Goal: Check status

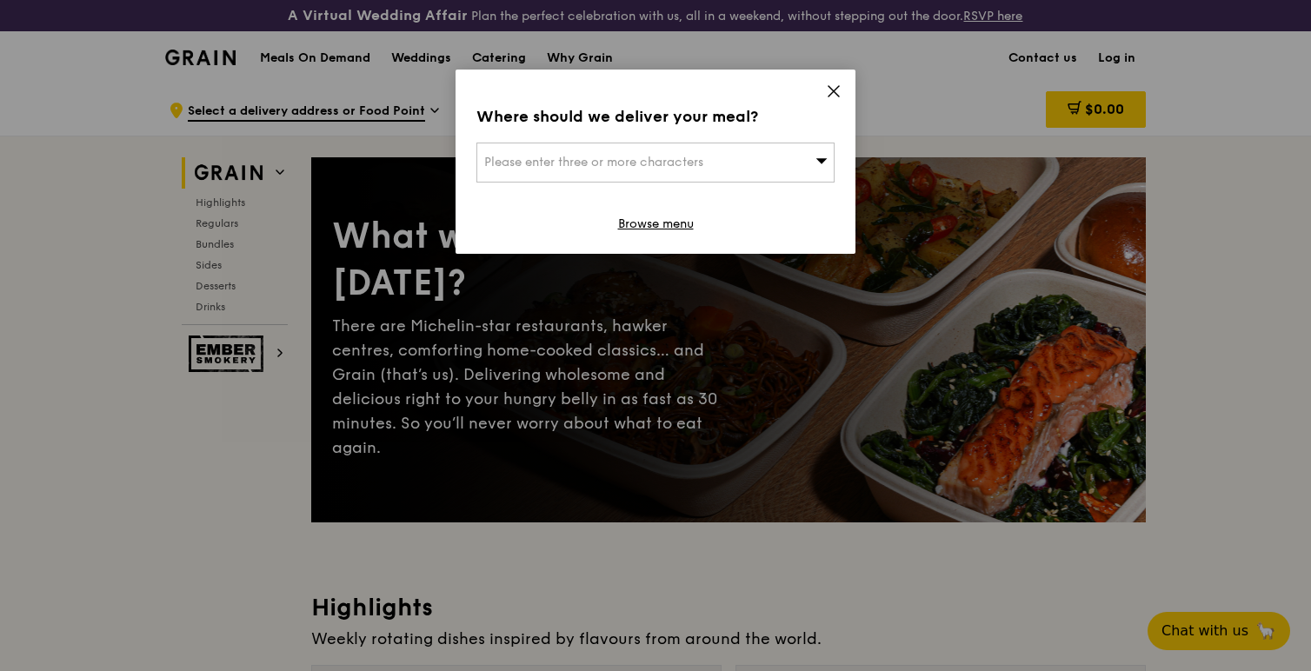
click at [835, 97] on icon at bounding box center [834, 91] width 16 height 16
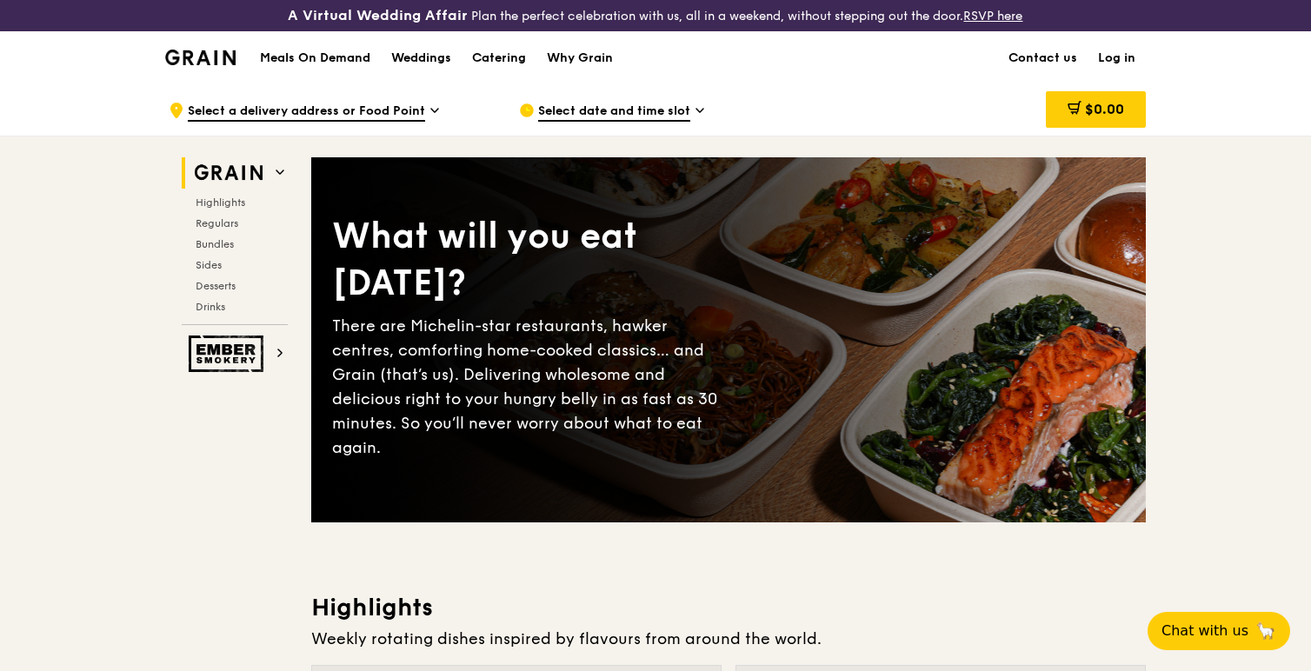
click at [1110, 64] on link "Log in" at bounding box center [1116, 58] width 58 height 52
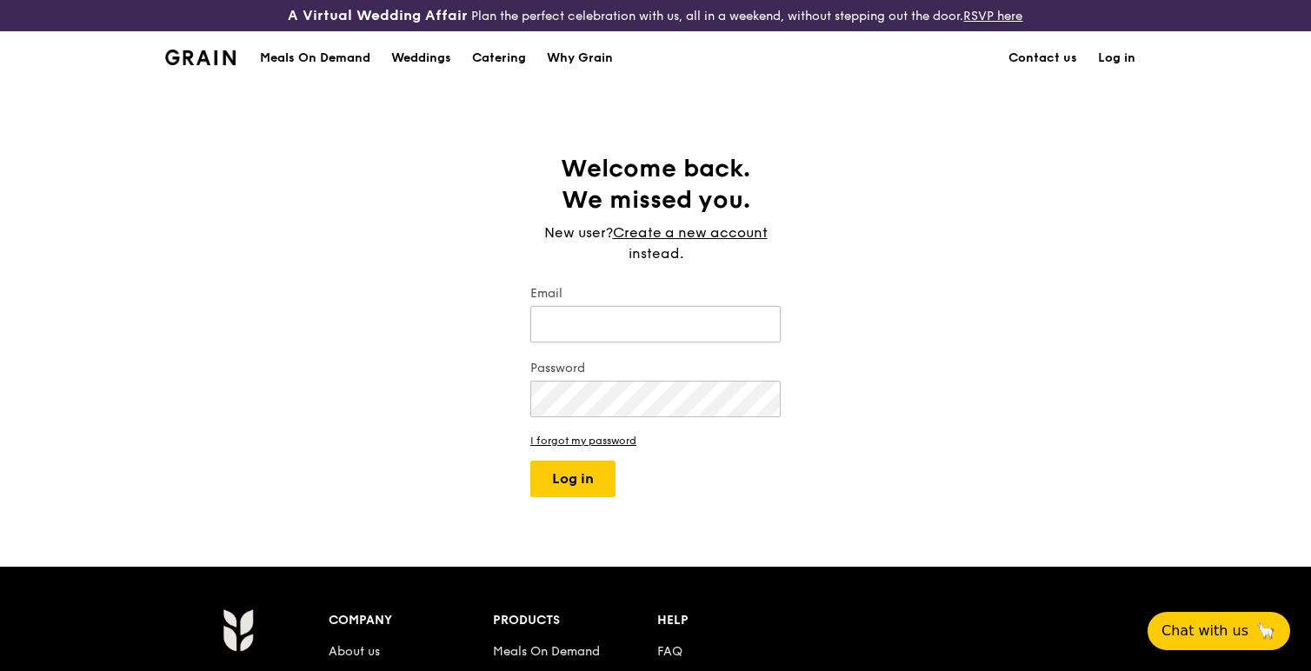
click at [635, 310] on input "Email" at bounding box center [655, 324] width 250 height 37
type input "[EMAIL_ADDRESS][DOMAIN_NAME]"
click at [530, 461] on button "Log in" at bounding box center [572, 479] width 85 height 37
click at [605, 336] on input "Email" at bounding box center [655, 324] width 250 height 37
type input "[EMAIL_ADDRESS][DOMAIN_NAME]"
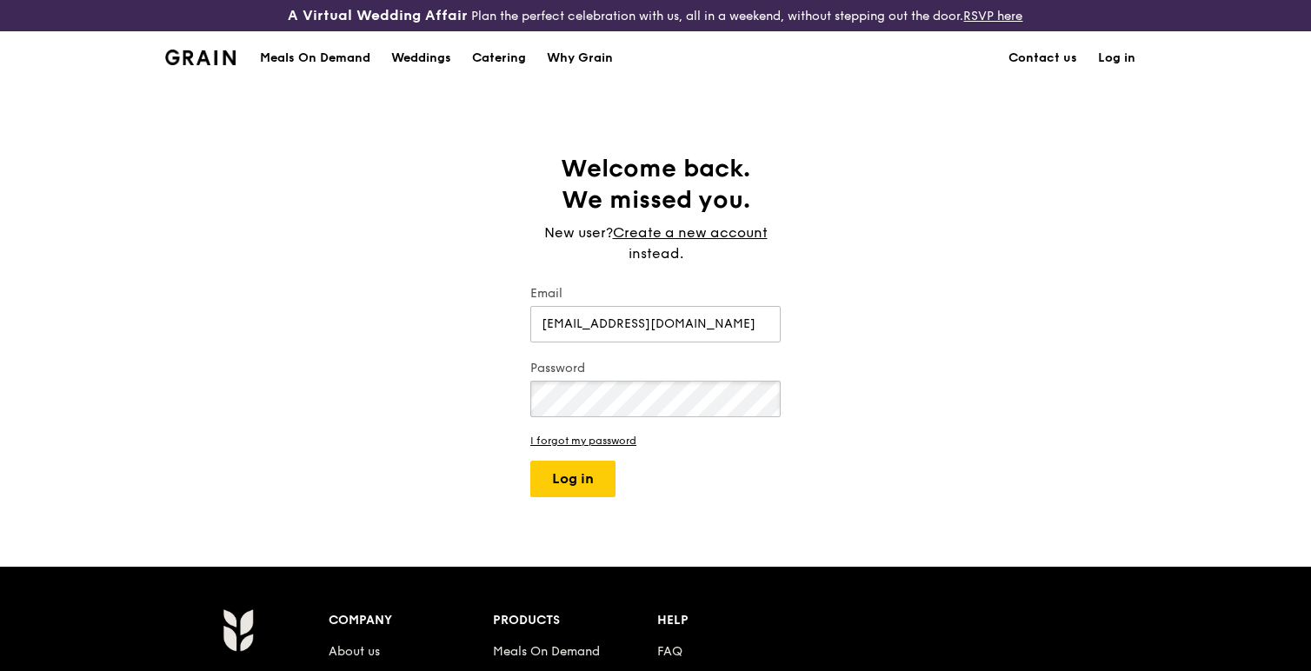
click at [530, 461] on button "Log in" at bounding box center [572, 479] width 85 height 37
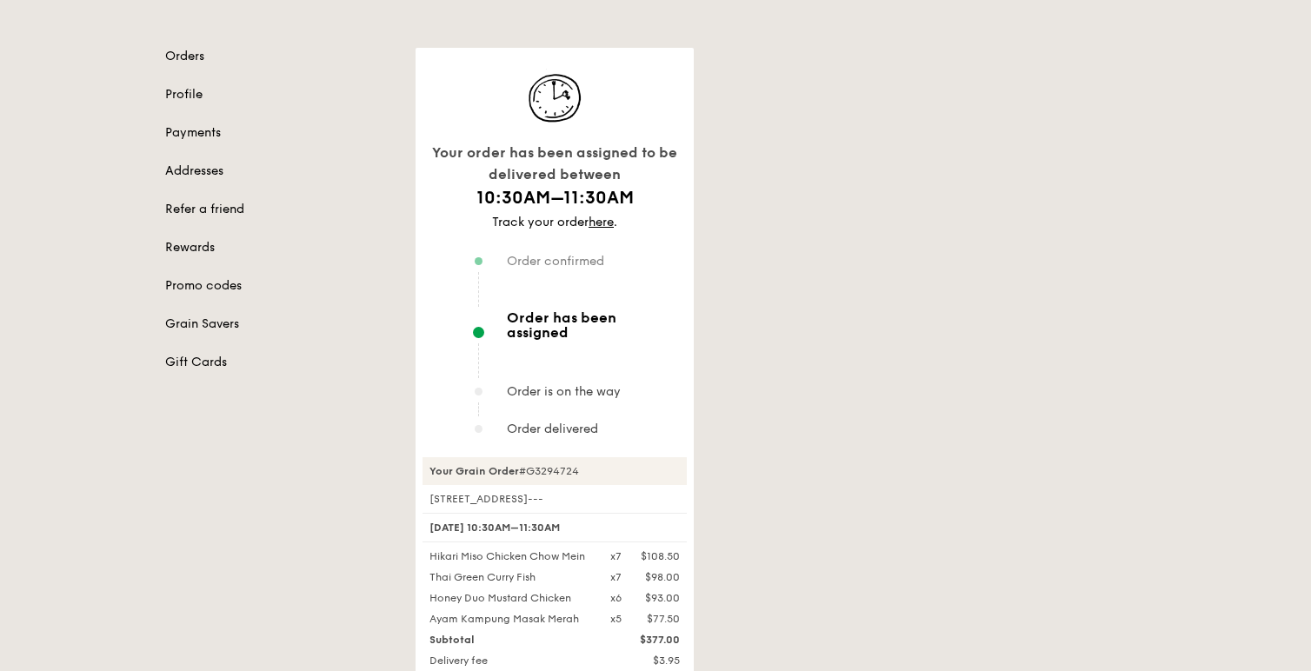
scroll to position [134, 0]
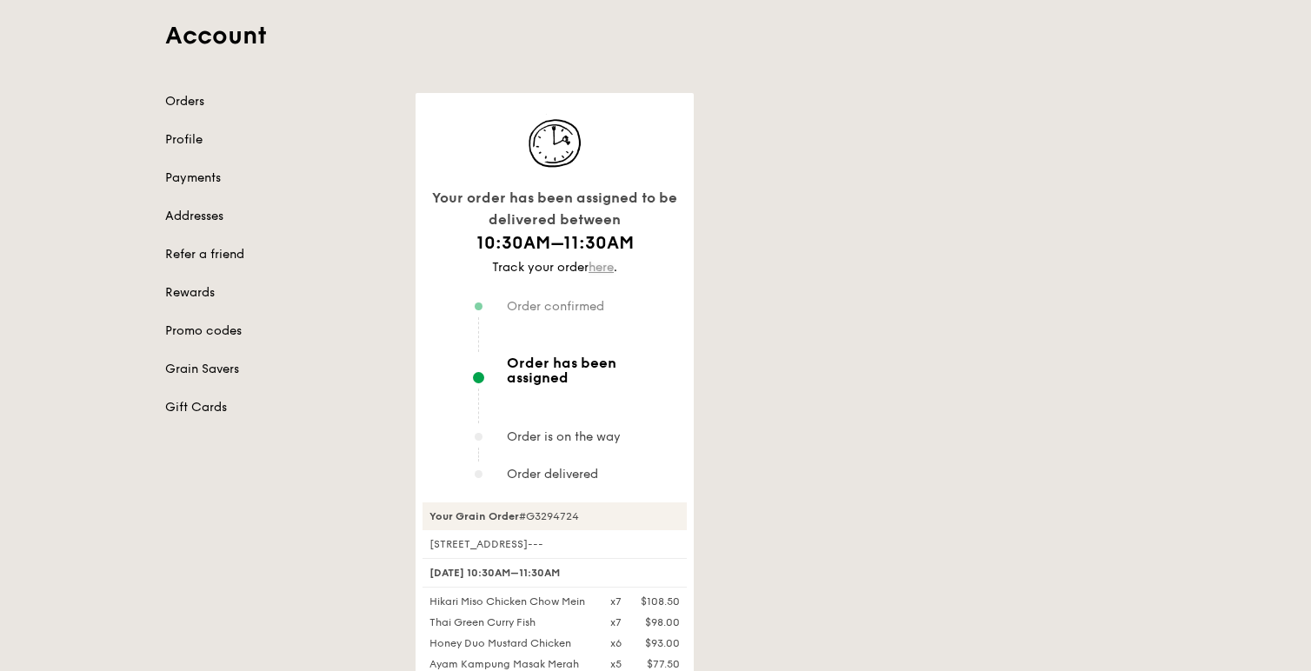
click at [603, 270] on link "here" at bounding box center [600, 267] width 25 height 15
click at [770, 313] on div "Your order has been assigned to be delivered between 10:30AM–11:30AM Track your…" at bounding box center [780, 526] width 751 height 866
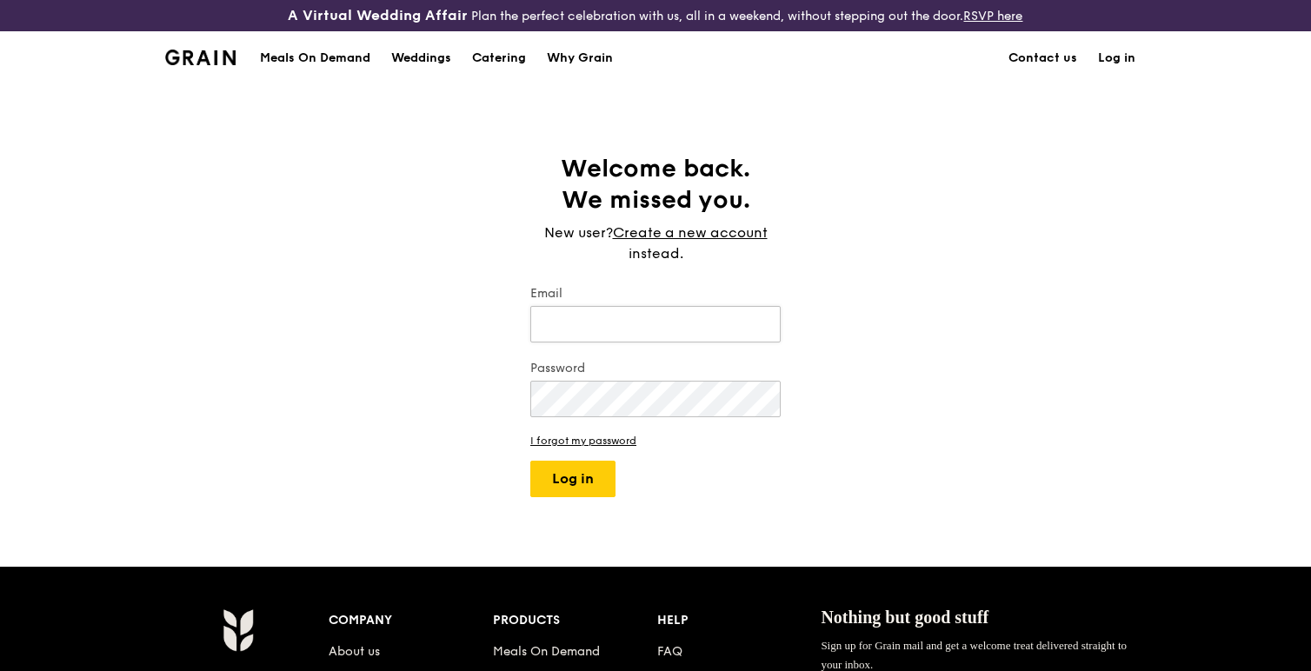
click at [647, 316] on input "Email" at bounding box center [655, 324] width 250 height 37
type input "[EMAIL_ADDRESS][DOMAIN_NAME]"
click at [530, 461] on button "Log in" at bounding box center [572, 479] width 85 height 37
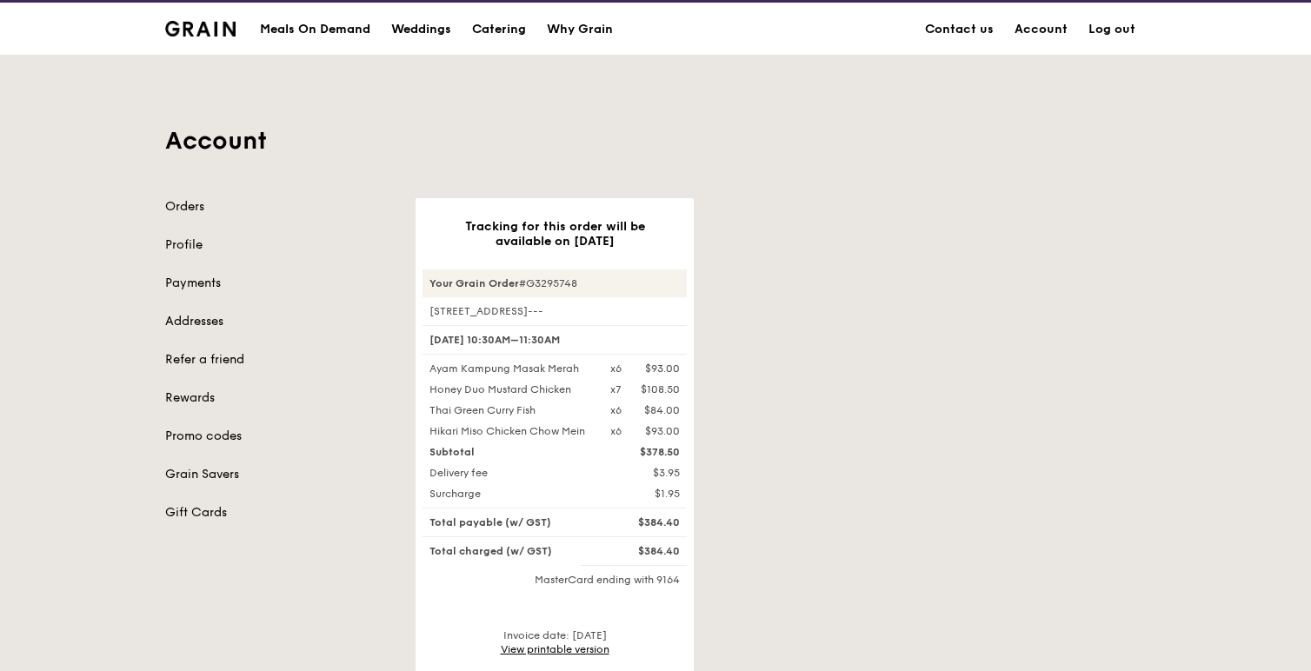
scroll to position [31, 0]
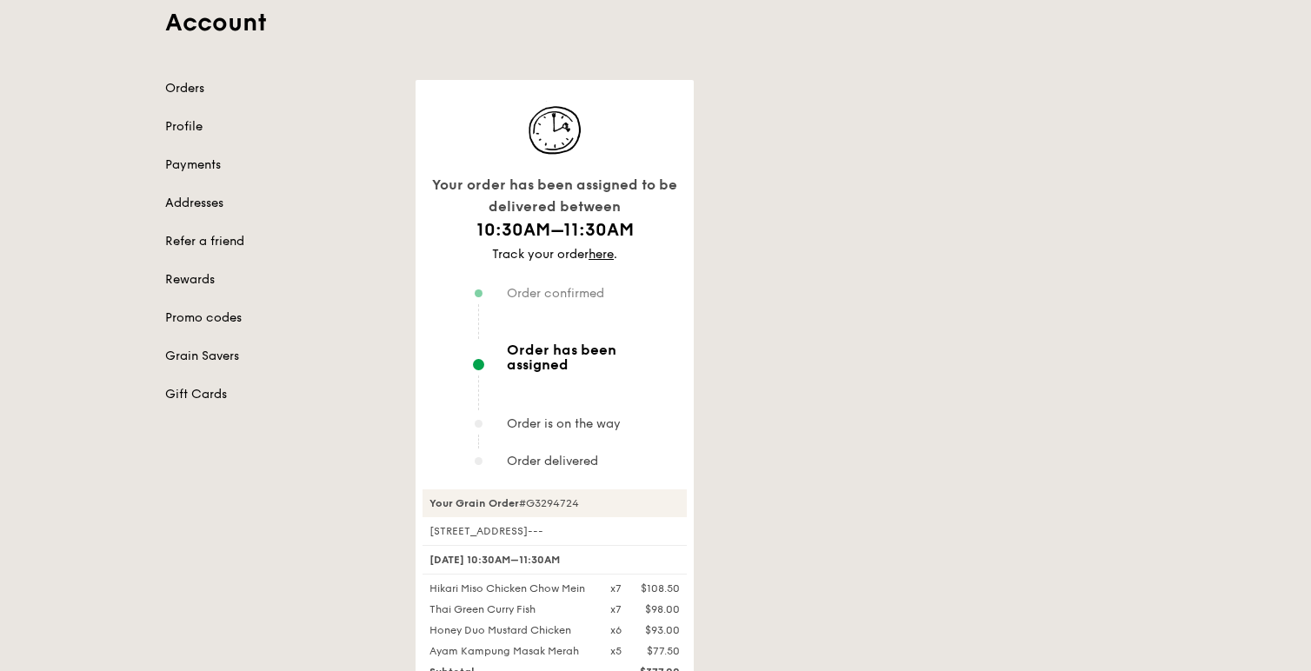
scroll to position [149, 0]
click at [787, 204] on div "Your order has been assigned to be delivered between 10:30AM–11:30AM Track your…" at bounding box center [780, 511] width 751 height 866
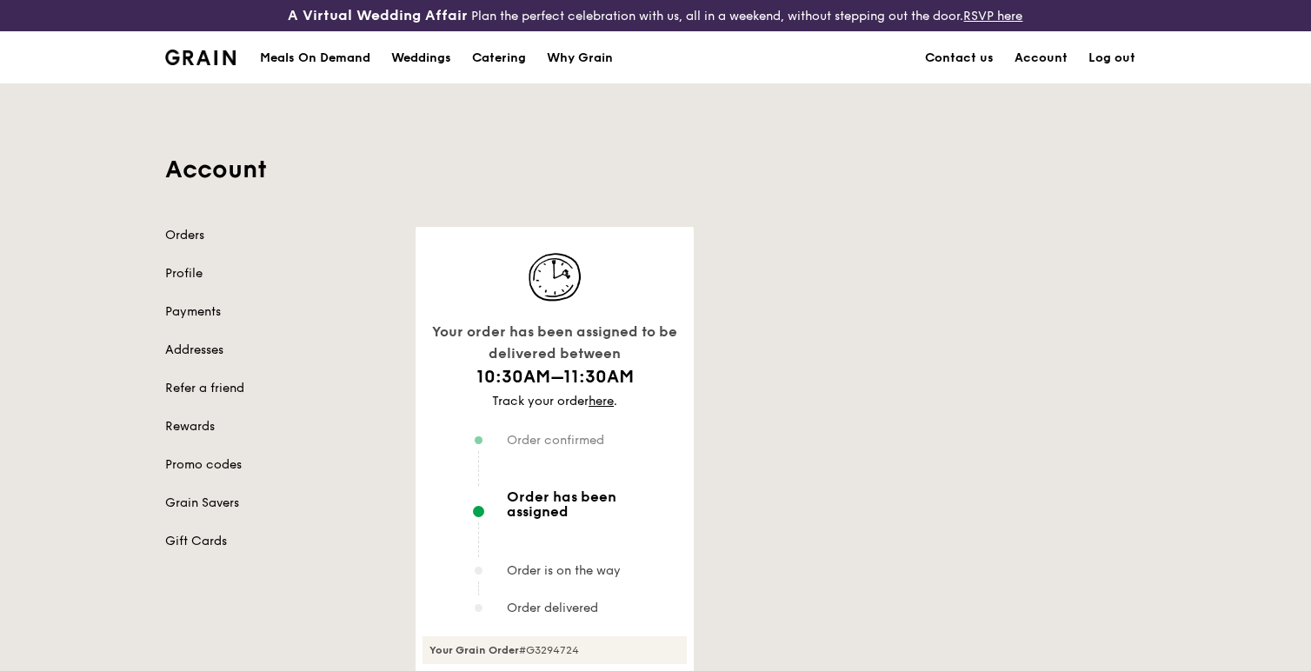
scroll to position [53, 0]
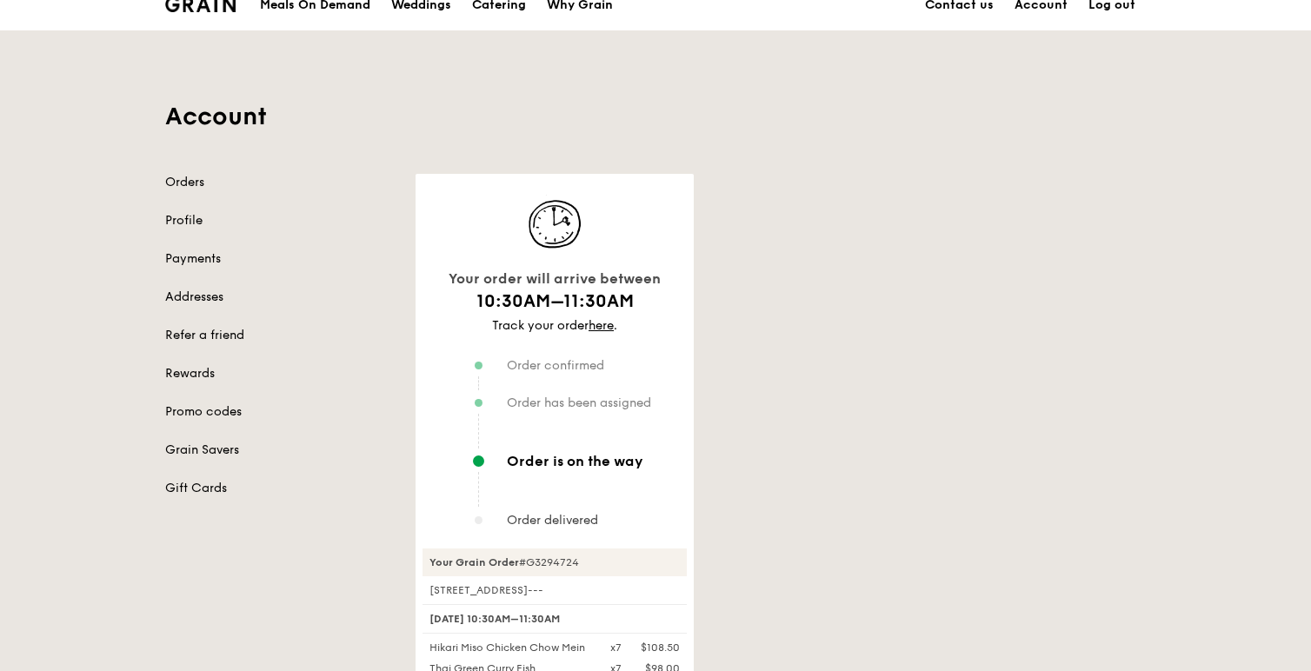
click at [738, 172] on div "Account Orders Profile Payments Addresses Refer a friend Rewards Promo codes Gr…" at bounding box center [655, 518] width 1001 height 974
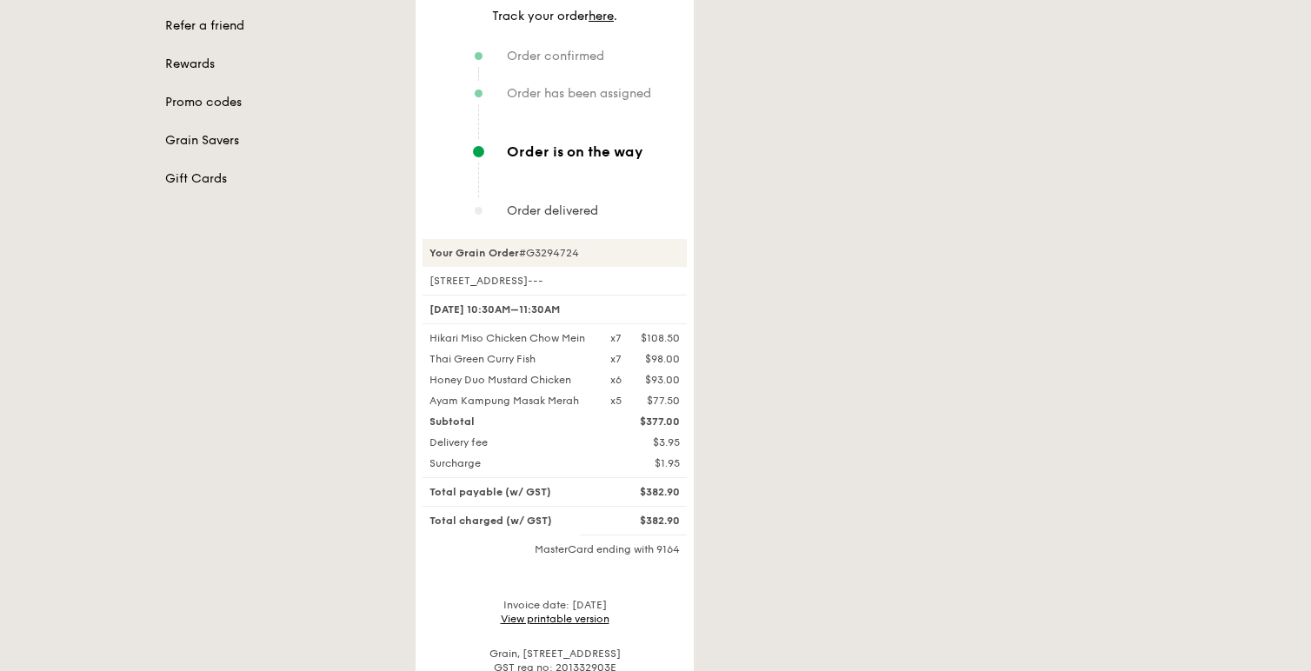
scroll to position [383, 0]
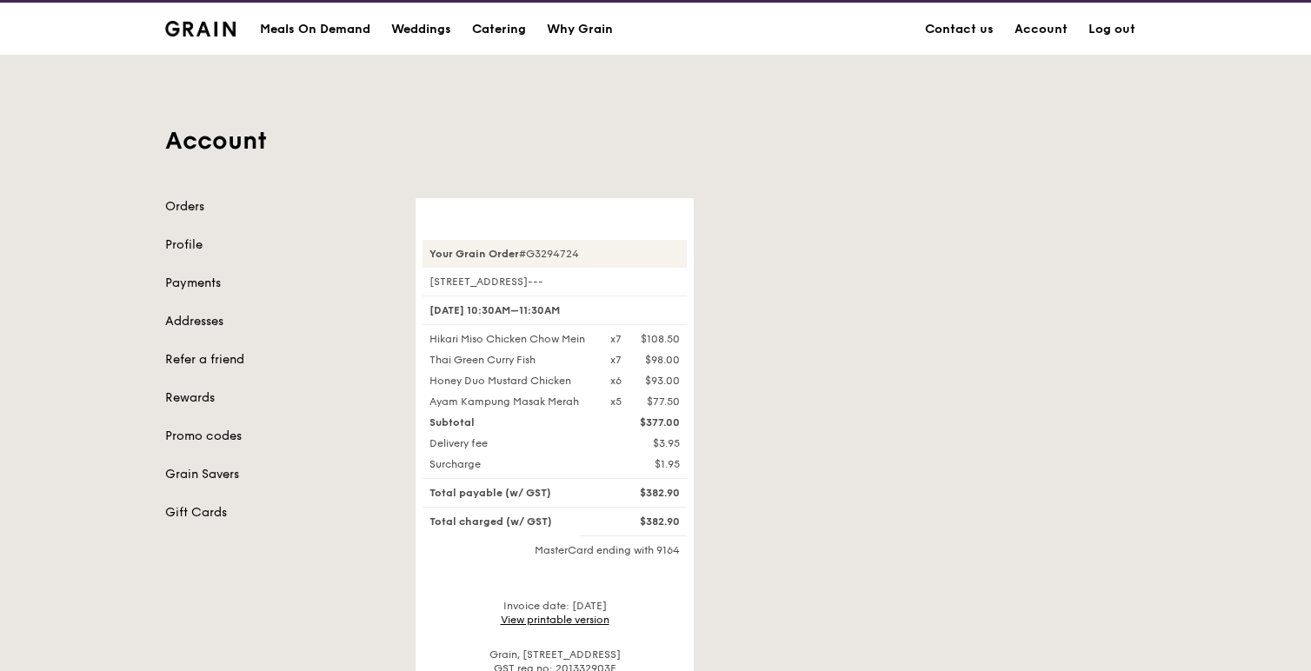
scroll to position [48, 0]
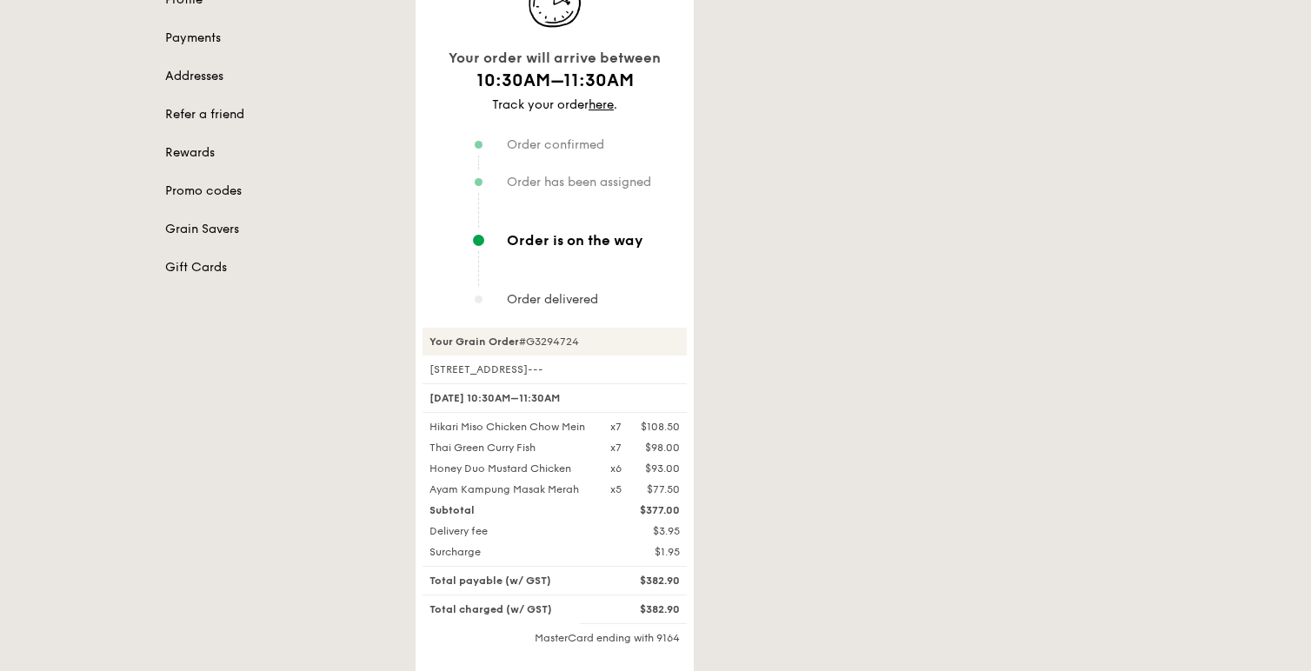
scroll to position [282, 0]
